Goal: Navigation & Orientation: Find specific page/section

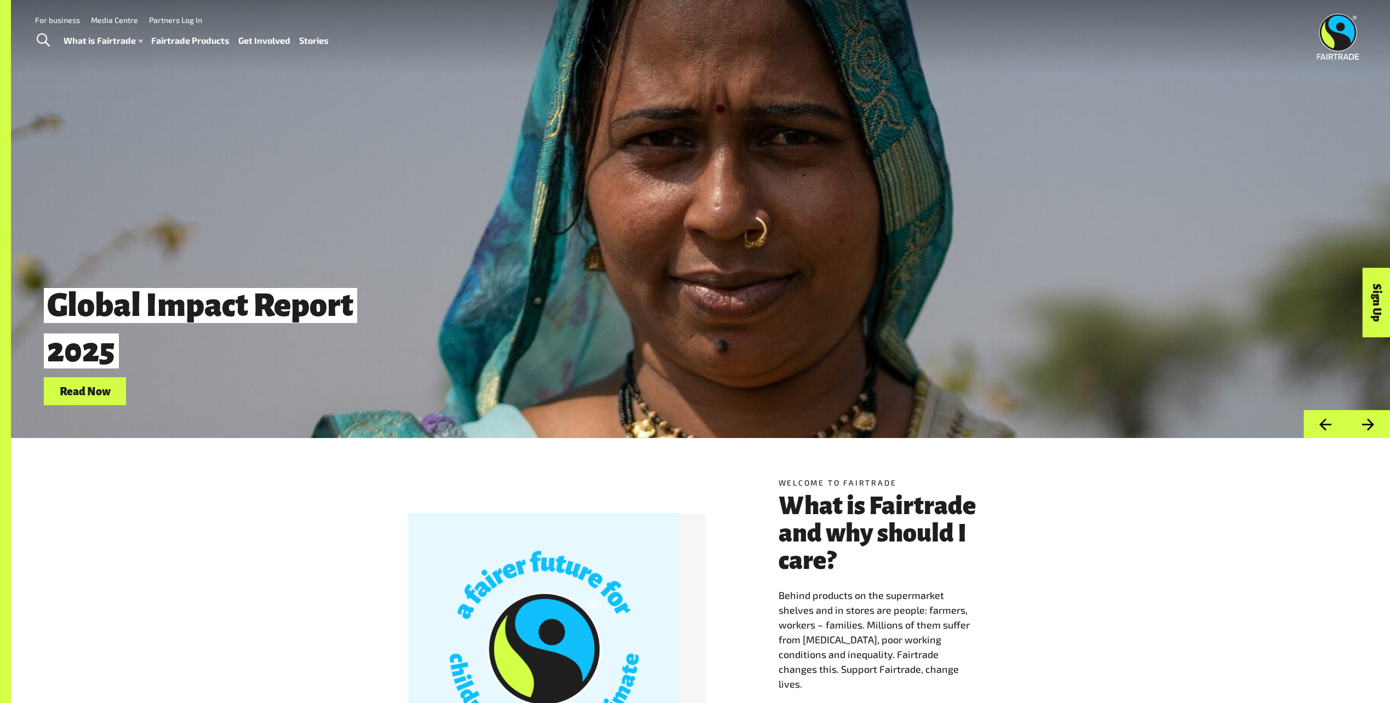
click at [219, 44] on link "Fairtrade Products" at bounding box center [190, 41] width 78 height 16
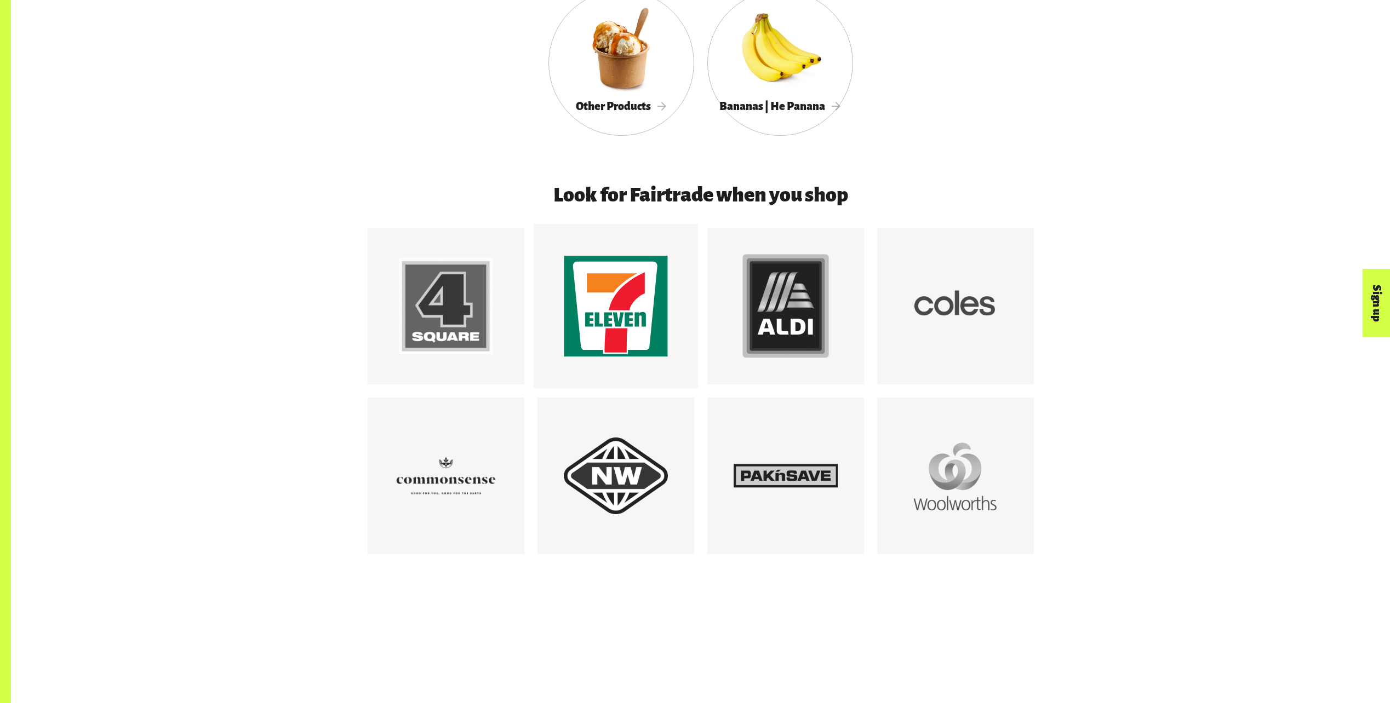
scroll to position [1096, 0]
